Goal: Information Seeking & Learning: Learn about a topic

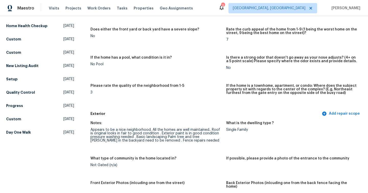
scroll to position [231, 0]
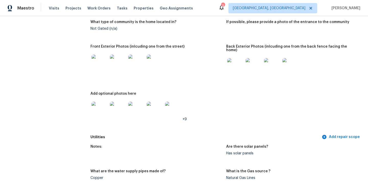
click at [97, 63] on img at bounding box center [100, 62] width 16 height 16
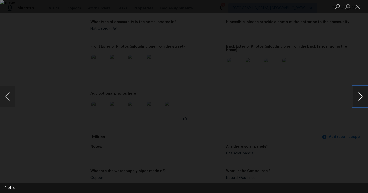
click at [359, 98] on button "Next image" at bounding box center [360, 96] width 15 height 20
click at [349, 121] on div "Lightbox" at bounding box center [184, 96] width 368 height 193
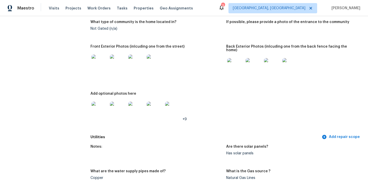
click at [231, 65] on img at bounding box center [235, 66] width 16 height 16
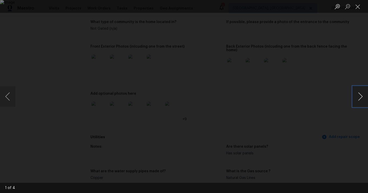
click at [357, 97] on button "Next image" at bounding box center [360, 96] width 15 height 20
click at [343, 111] on div "Lightbox" at bounding box center [184, 96] width 368 height 193
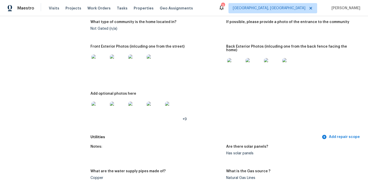
click at [103, 107] on img at bounding box center [100, 109] width 16 height 16
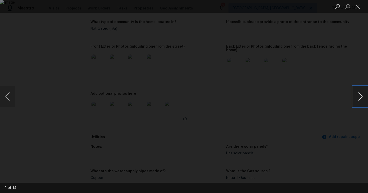
click at [365, 96] on button "Next image" at bounding box center [360, 96] width 15 height 20
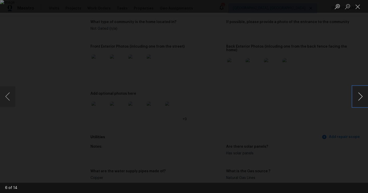
click at [364, 96] on button "Next image" at bounding box center [360, 96] width 15 height 20
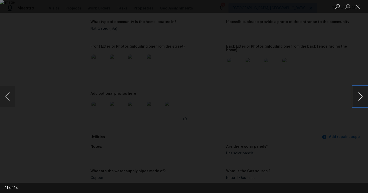
click at [364, 96] on button "Next image" at bounding box center [360, 96] width 15 height 20
click at [362, 126] on div "Lightbox" at bounding box center [184, 96] width 368 height 193
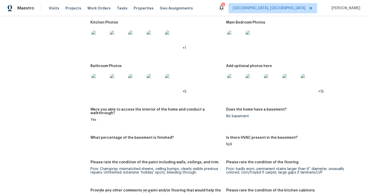
scroll to position [622, 0]
click at [231, 82] on img at bounding box center [235, 82] width 16 height 16
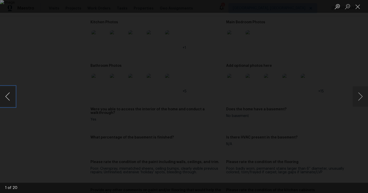
click at [6, 97] on button "Previous image" at bounding box center [7, 96] width 15 height 20
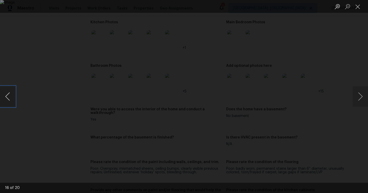
click at [6, 97] on button "Previous image" at bounding box center [7, 96] width 15 height 20
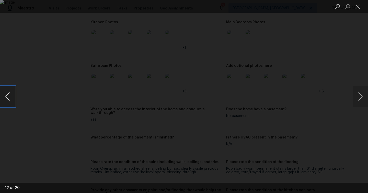
click at [6, 97] on button "Previous image" at bounding box center [7, 96] width 15 height 20
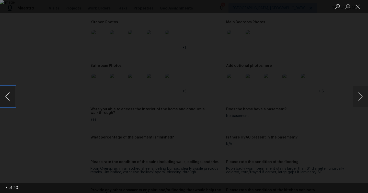
click at [6, 97] on button "Previous image" at bounding box center [7, 96] width 15 height 20
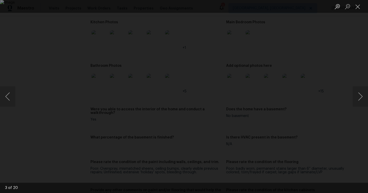
click at [12, 70] on div "Lightbox" at bounding box center [184, 96] width 368 height 193
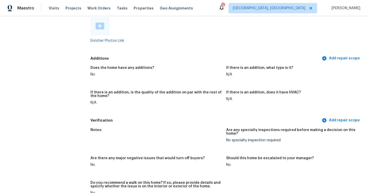
scroll to position [270, 0]
